Goal: Task Accomplishment & Management: Use online tool/utility

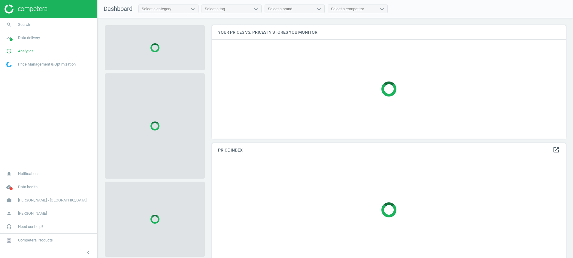
scroll to position [127, 361]
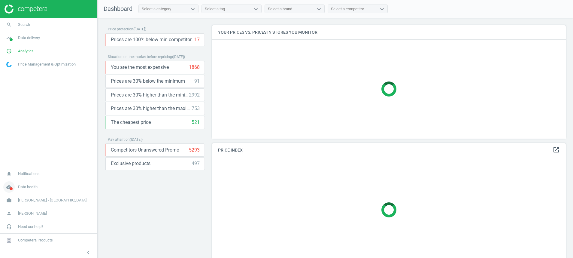
click at [10, 186] on icon "cloud_done" at bounding box center [8, 186] width 11 height 11
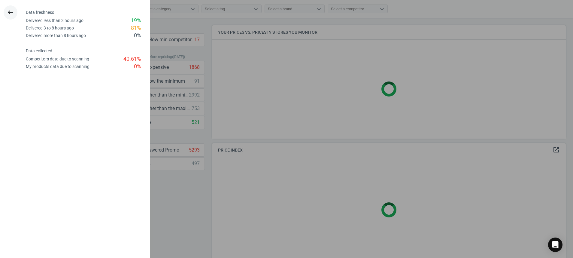
click at [14, 12] on icon "keyboard_backspace" at bounding box center [10, 12] width 7 height 7
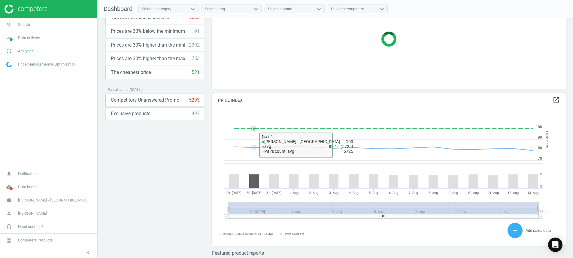
scroll to position [152, 361]
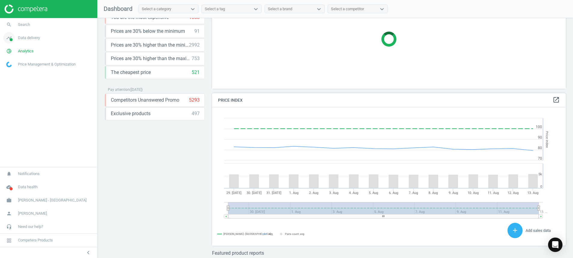
click at [11, 39] on span at bounding box center [11, 39] width 3 height 3
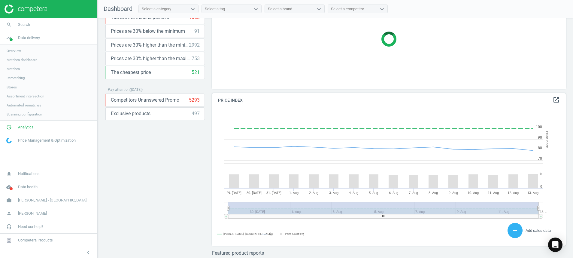
click at [13, 86] on span "Stores" at bounding box center [12, 87] width 10 height 5
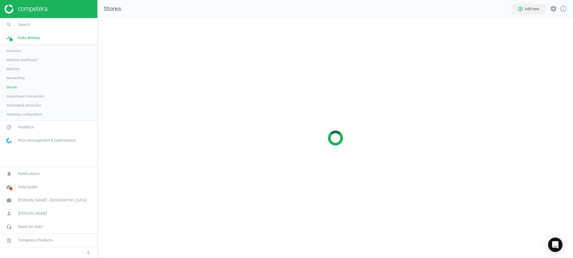
scroll to position [254, 489]
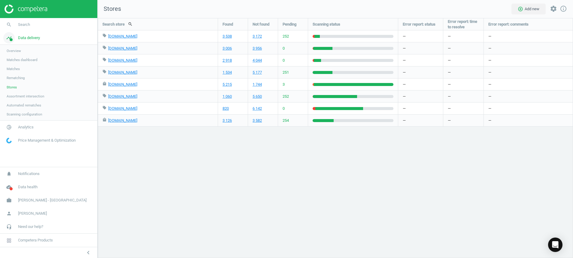
click at [12, 39] on span at bounding box center [11, 39] width 3 height 3
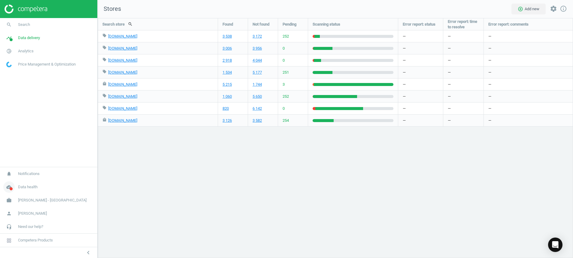
click at [12, 189] on span at bounding box center [11, 188] width 3 height 3
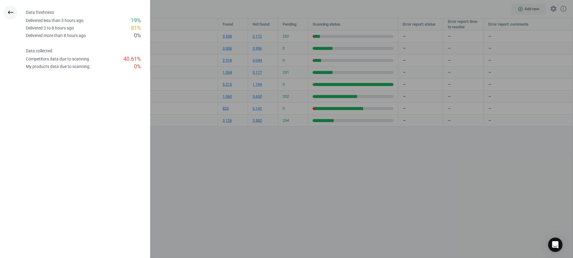
click at [4, 9] on button "keyboard_backspace" at bounding box center [11, 12] width 14 height 14
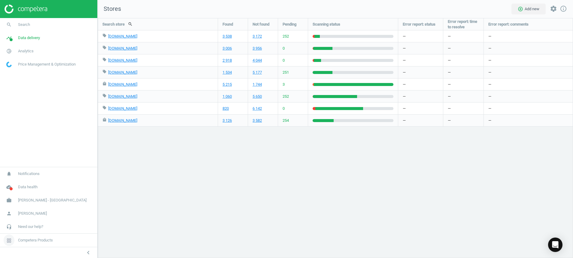
click at [9, 240] on icon at bounding box center [9, 240] width 4 height 4
click at [132, 181] on div "Search store search Found Not found Pending Scanning status Error report: statu…" at bounding box center [335, 138] width 475 height 240
click at [11, 51] on icon "pie_chart_outlined" at bounding box center [8, 50] width 11 height 11
click at [13, 71] on span "Products" at bounding box center [14, 73] width 14 height 5
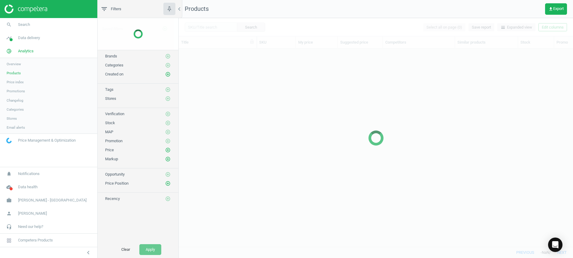
scroll to position [184, 387]
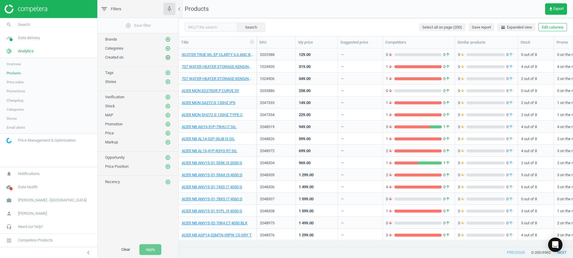
click at [168, 57] on icon "add_circle_outline" at bounding box center [167, 57] width 5 height 5
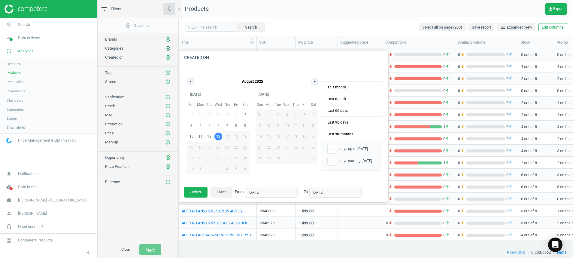
click at [165, 49] on icon "add_circle_outline" at bounding box center [167, 48] width 5 height 5
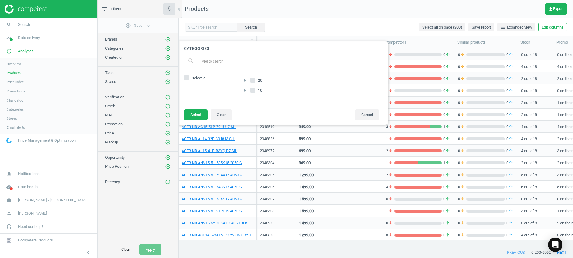
click at [191, 76] on span "Select all" at bounding box center [199, 77] width 18 height 5
click at [189, 76] on input "Select all" at bounding box center [187, 78] width 4 height 4
checkbox input "true"
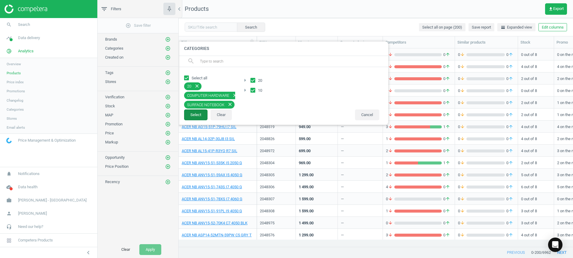
click at [194, 116] on button "Select" at bounding box center [195, 114] width 23 height 11
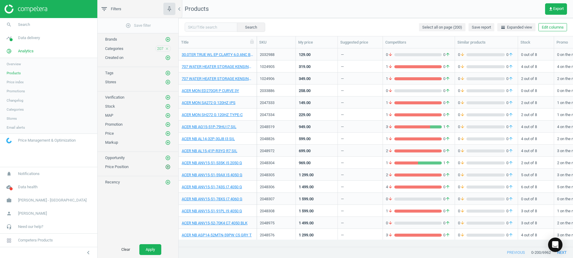
click at [168, 168] on icon "add_circle_outline" at bounding box center [167, 166] width 5 height 5
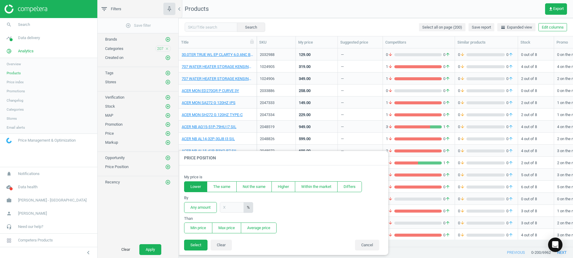
click at [194, 186] on button "Lower" at bounding box center [195, 186] width 23 height 11
click at [196, 209] on button "Any amount" at bounding box center [200, 207] width 33 height 11
click at [200, 227] on button "Min price" at bounding box center [198, 227] width 28 height 11
click at [198, 248] on button "Select" at bounding box center [195, 244] width 23 height 11
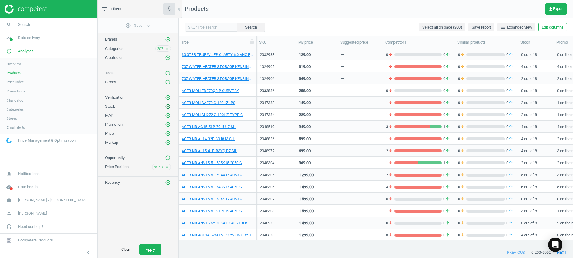
click at [169, 104] on icon "add_circle_outline" at bounding box center [167, 106] width 5 height 5
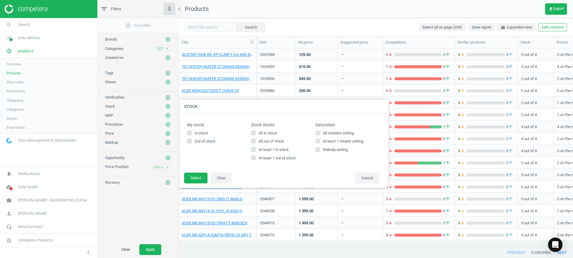
click at [256, 150] on icon at bounding box center [253, 149] width 5 height 5
click at [256, 150] on input "At least 1 in stock" at bounding box center [254, 149] width 4 height 4
checkbox input "true"
click at [199, 178] on button "Select" at bounding box center [195, 177] width 23 height 11
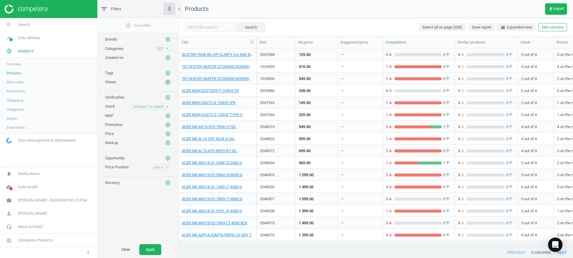
click at [167, 80] on icon "add_circle_outline" at bounding box center [167, 81] width 5 height 5
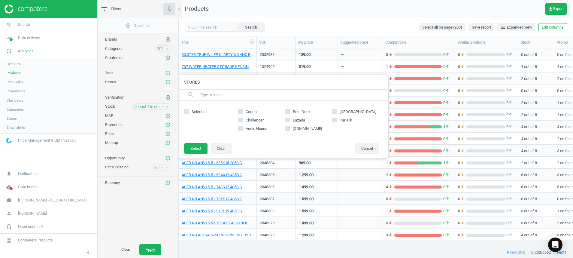
click at [197, 114] on span "Select all" at bounding box center [199, 111] width 18 height 5
click at [189, 113] on input "Select all" at bounding box center [187, 111] width 4 height 4
checkbox input "true"
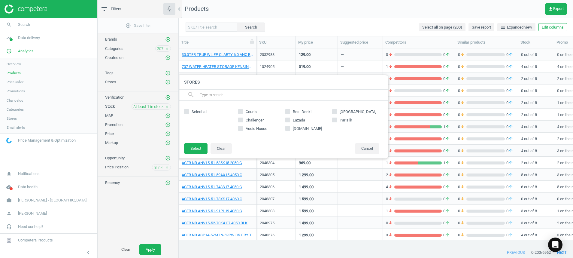
checkbox input "true"
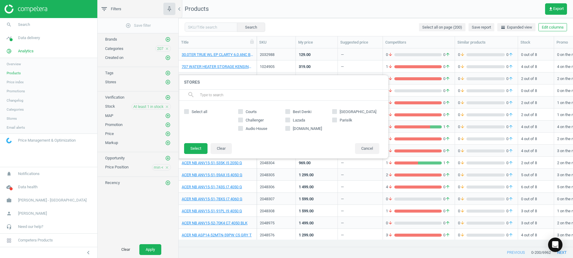
checkbox input "true"
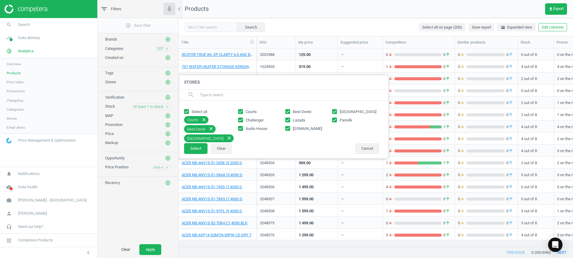
click at [292, 120] on span "Lazada" at bounding box center [299, 119] width 15 height 5
click at [289, 120] on input "Lazada" at bounding box center [288, 120] width 4 height 4
checkbox input "false"
click at [295, 124] on div "Courts Best Denki Gain City Challenger Lazada Parisilk Audio House [DOMAIN_NAME]" at bounding box center [308, 122] width 147 height 30
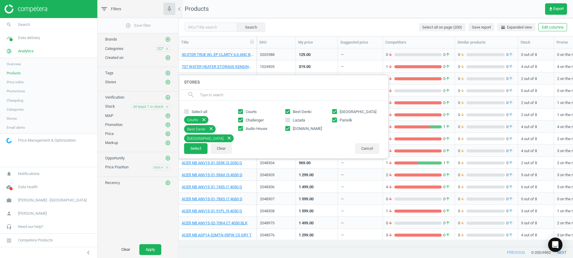
click at [298, 130] on span "[DOMAIN_NAME]" at bounding box center [308, 128] width 32 height 5
click at [289, 130] on input "[DOMAIN_NAME]" at bounding box center [288, 128] width 4 height 4
checkbox input "false"
click at [198, 150] on button "Select" at bounding box center [195, 148] width 23 height 11
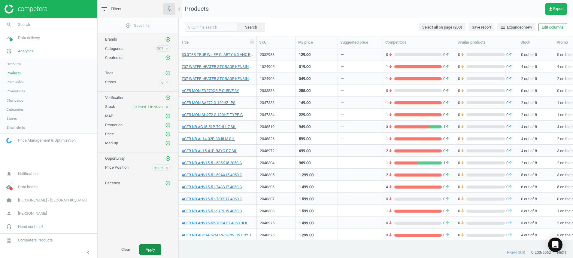
click at [153, 253] on button "Apply" at bounding box center [150, 249] width 22 height 11
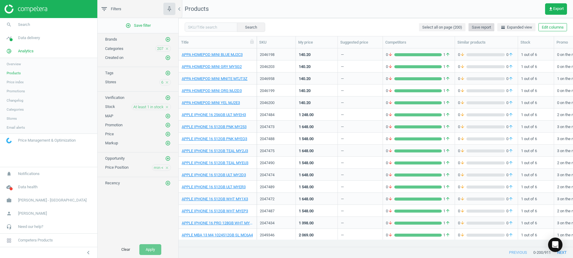
click at [484, 26] on span "Save report" at bounding box center [481, 27] width 19 height 5
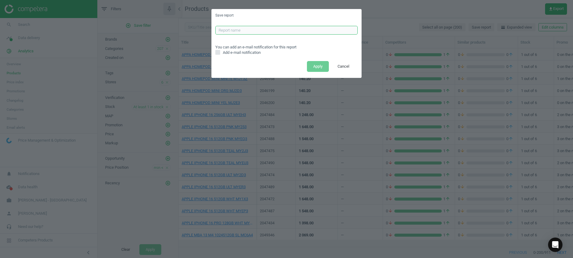
click at [252, 32] on input "text" at bounding box center [286, 30] width 142 height 9
type input "ALL CATS LOWER REPORT"
click at [314, 64] on button "Apply" at bounding box center [318, 66] width 22 height 11
